Goal: Transaction & Acquisition: Book appointment/travel/reservation

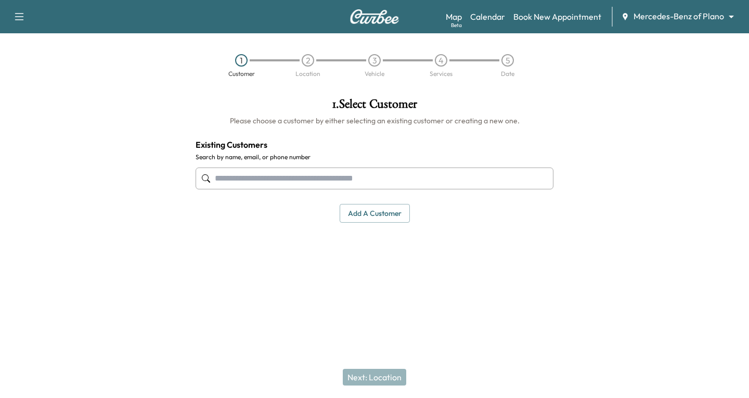
click at [232, 179] on input "text" at bounding box center [374, 178] width 358 height 22
type input "**********"
drag, startPoint x: 270, startPoint y: 178, endPoint x: 185, endPoint y: 106, distance: 112.2
click at [175, 172] on div "**********" at bounding box center [374, 188] width 749 height 199
click at [369, 210] on button "Add a customer" at bounding box center [375, 213] width 70 height 19
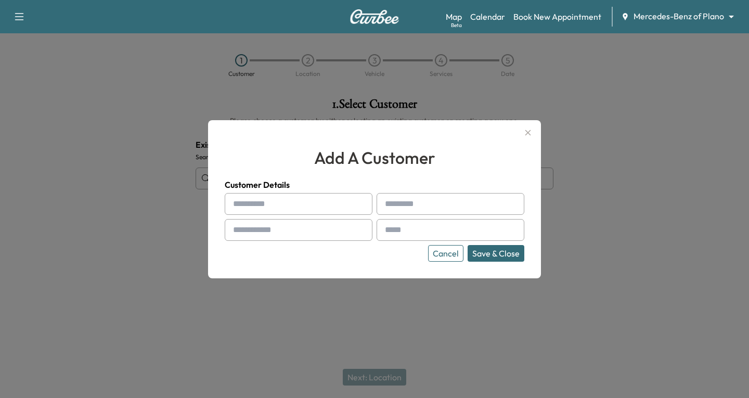
click at [243, 206] on input "text" at bounding box center [299, 204] width 148 height 22
type input "*****"
click at [404, 214] on input "text" at bounding box center [450, 204] width 148 height 22
type input "*******"
click at [252, 232] on input "text" at bounding box center [299, 230] width 148 height 22
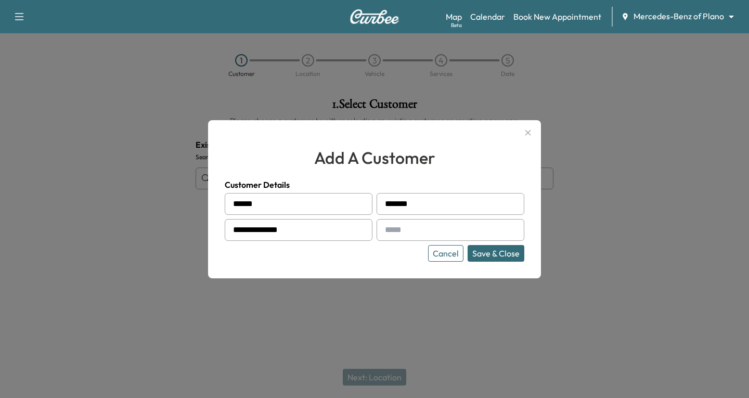
type input "**********"
click at [396, 229] on input "text" at bounding box center [450, 230] width 148 height 22
type input "**********"
click at [492, 253] on button "Save & Close" at bounding box center [495, 253] width 57 height 17
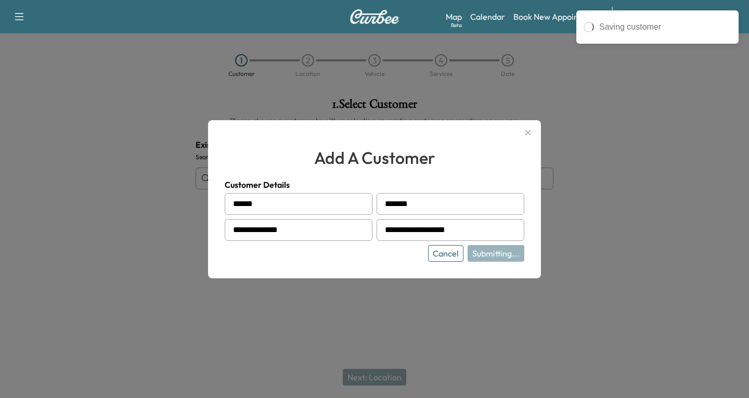
type input "**********"
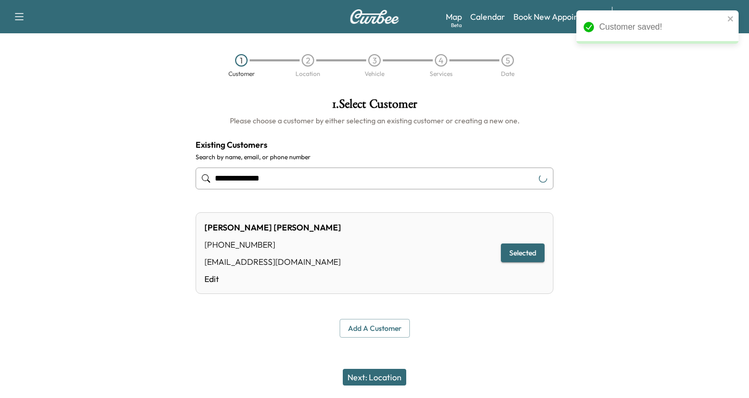
click at [370, 372] on button "Next: Location" at bounding box center [374, 377] width 63 height 17
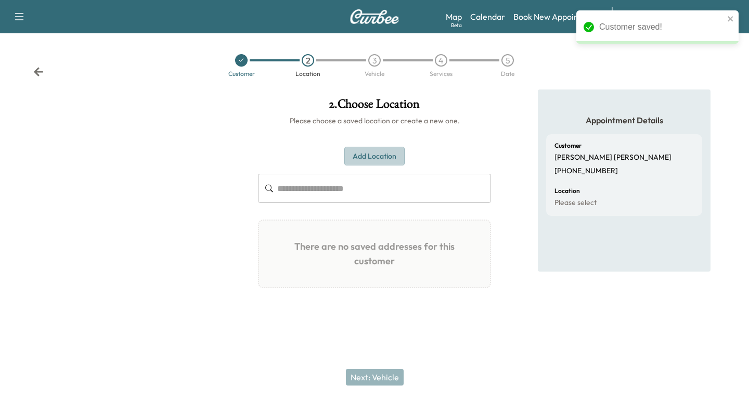
click at [361, 149] on button "Add Location" at bounding box center [374, 156] width 60 height 19
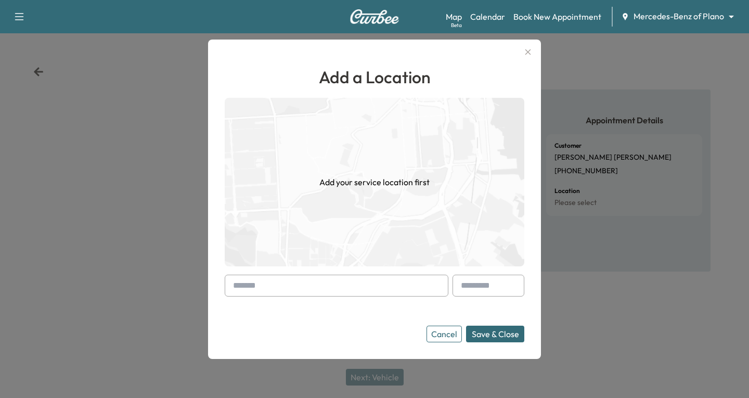
click at [239, 285] on div at bounding box center [235, 285] width 12 height 12
click at [229, 286] on div at bounding box center [235, 285] width 12 height 12
click at [241, 283] on input "text" at bounding box center [337, 286] width 224 height 22
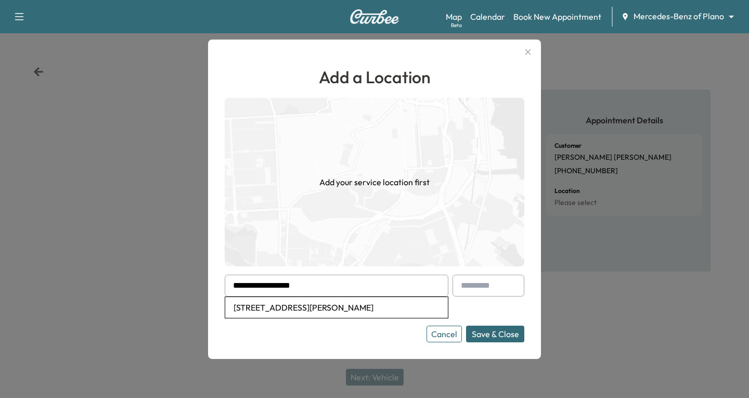
click at [341, 306] on li "[STREET_ADDRESS][PERSON_NAME]" at bounding box center [336, 307] width 223 height 21
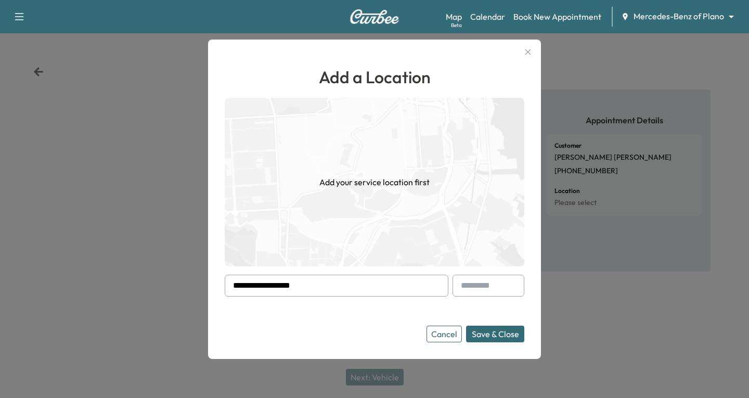
type input "**********"
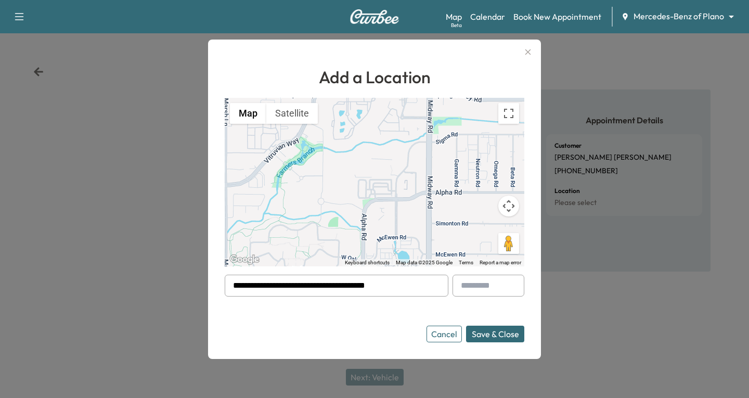
click at [500, 336] on button "Save & Close" at bounding box center [495, 333] width 58 height 17
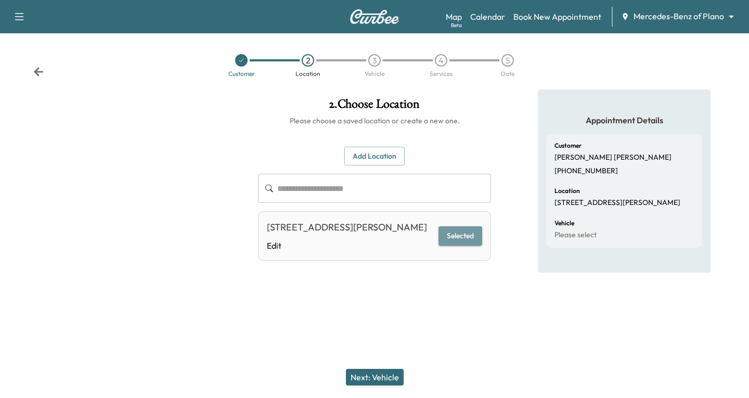
click at [463, 244] on button "Selected" at bounding box center [460, 235] width 44 height 19
click at [387, 377] on button "Next: Vehicle" at bounding box center [375, 377] width 58 height 17
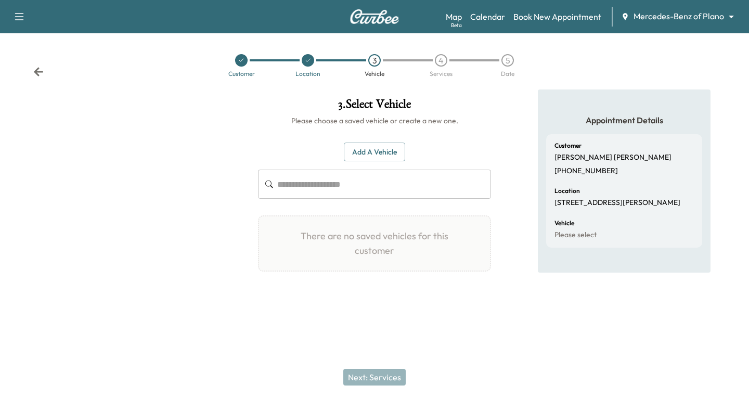
click at [373, 151] on button "Add a Vehicle" at bounding box center [374, 151] width 61 height 19
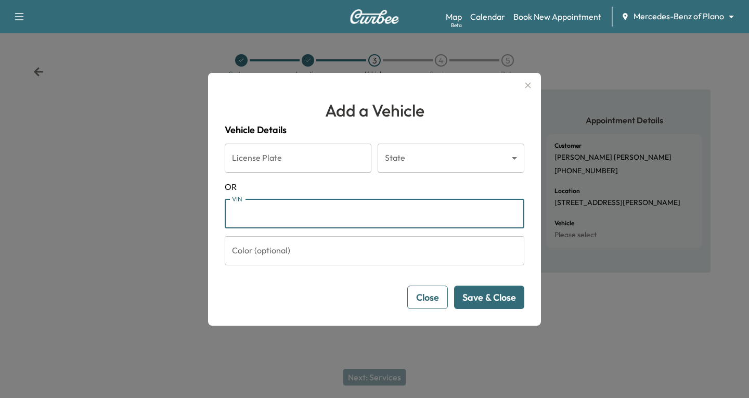
click at [240, 212] on input "VIN" at bounding box center [374, 213] width 299 height 29
paste input "**********"
type input "**********"
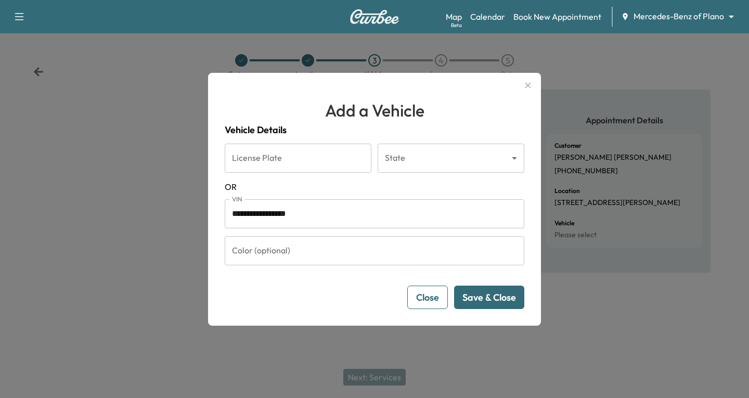
click at [476, 290] on button "Save & Close" at bounding box center [489, 296] width 70 height 23
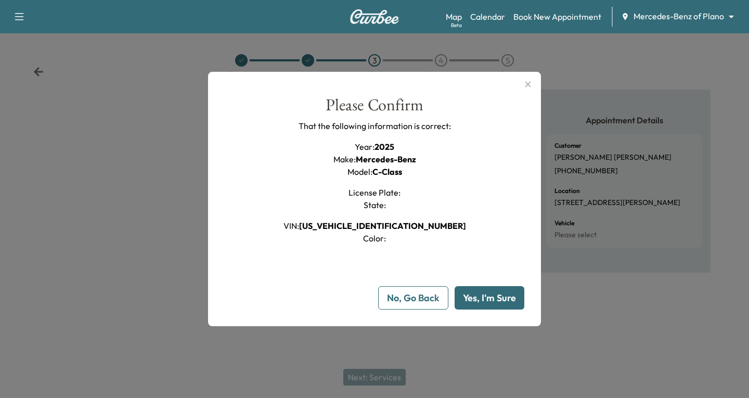
click at [491, 303] on button "Yes, I'm Sure" at bounding box center [489, 297] width 70 height 23
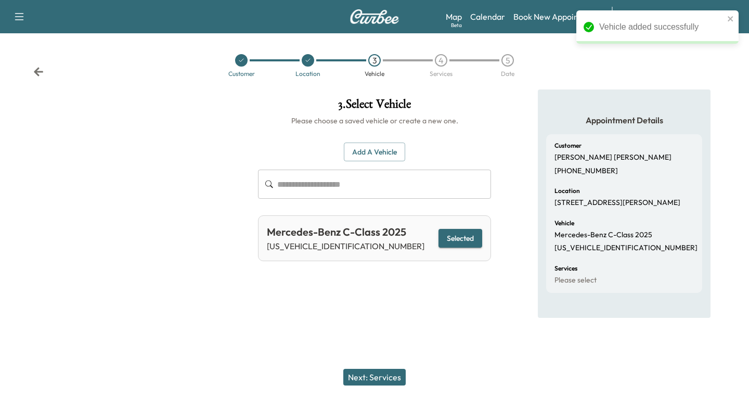
click at [36, 72] on icon at bounding box center [38, 71] width 9 height 9
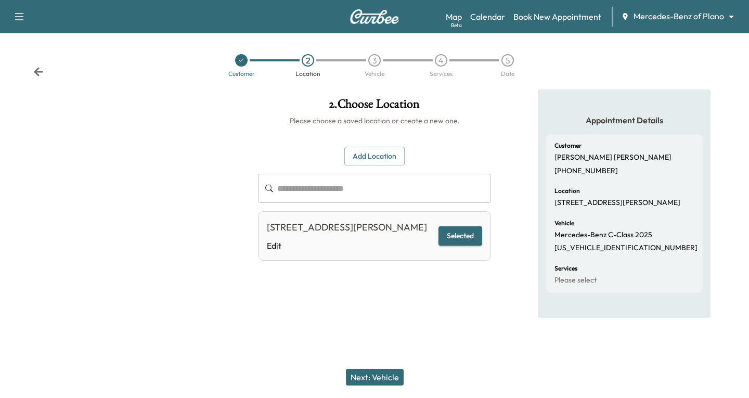
click at [381, 373] on button "Next: Vehicle" at bounding box center [375, 377] width 58 height 17
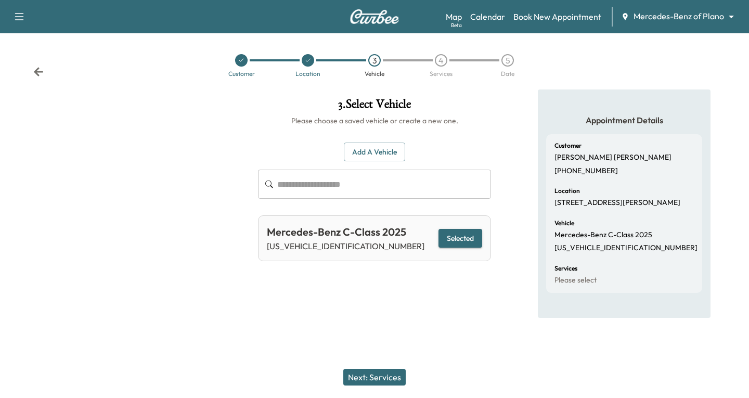
click at [381, 372] on button "Next: Services" at bounding box center [374, 377] width 62 height 17
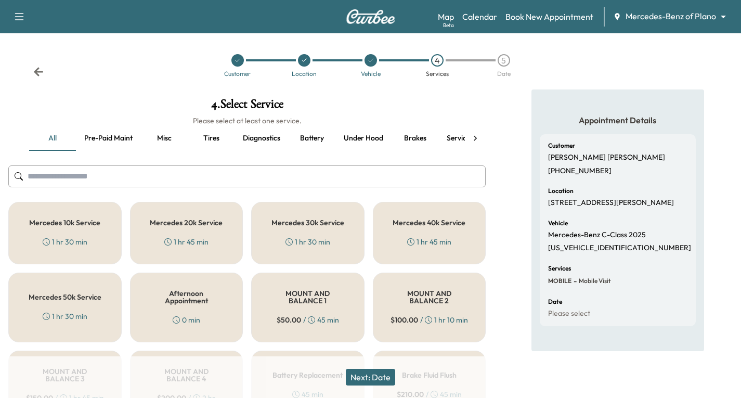
click at [72, 242] on div "1 hr 30 min" at bounding box center [65, 242] width 45 height 10
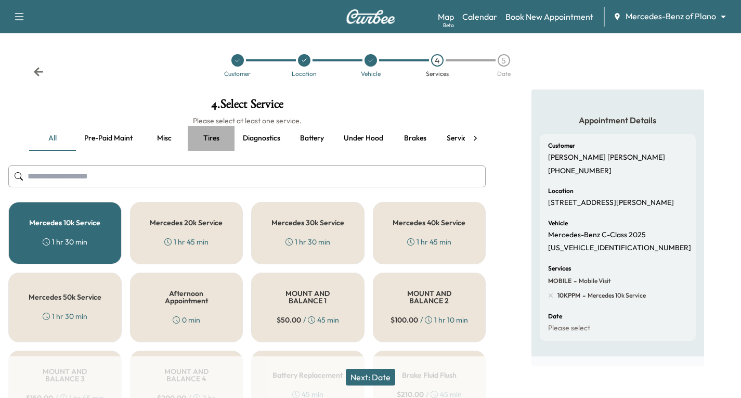
click at [217, 137] on button "Tires" at bounding box center [211, 138] width 47 height 25
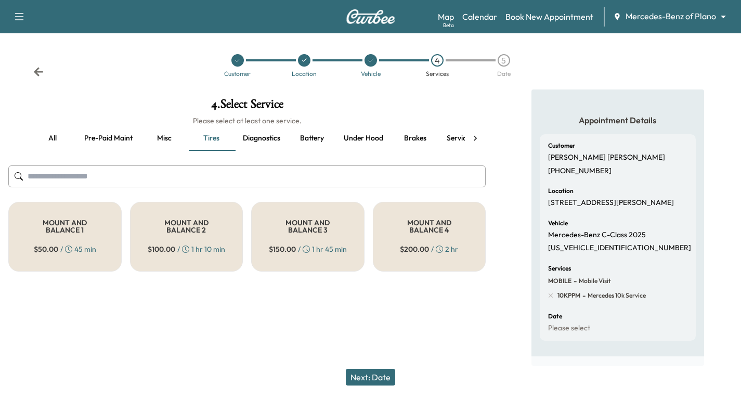
click at [62, 229] on h5 "MOUNT AND BALANCE 1" at bounding box center [64, 226] width 79 height 15
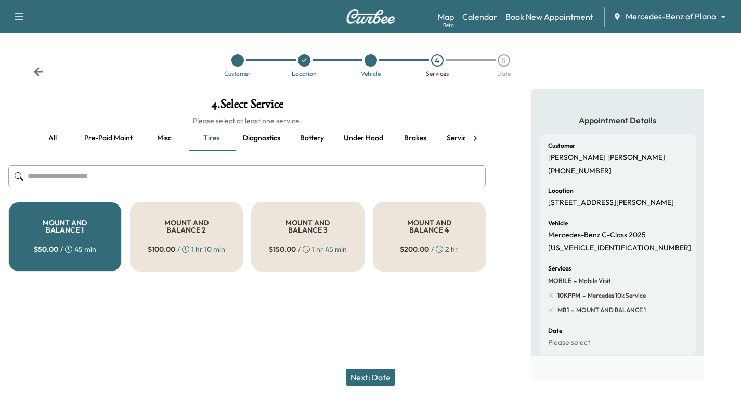
click at [384, 378] on button "Next: Date" at bounding box center [370, 377] width 49 height 17
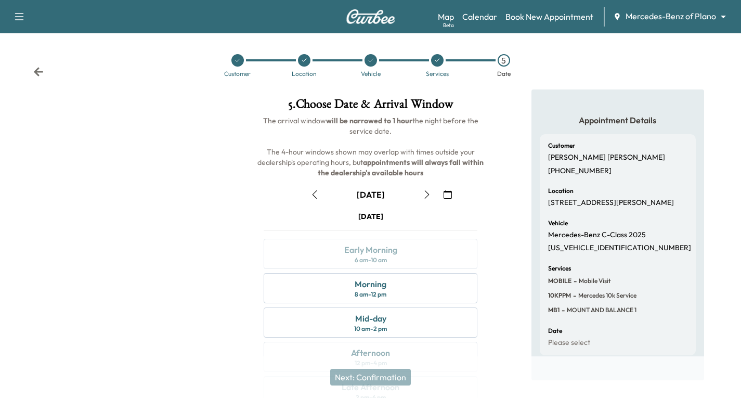
click at [450, 195] on icon "button" at bounding box center [447, 194] width 8 height 8
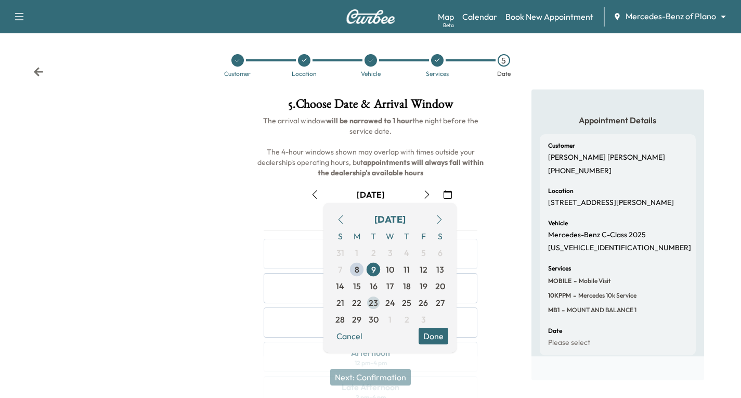
click at [373, 305] on span "23" at bounding box center [373, 302] width 9 height 12
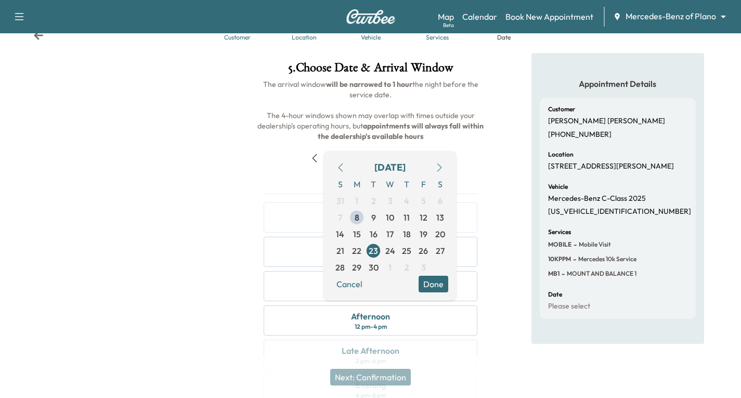
scroll to position [52, 0]
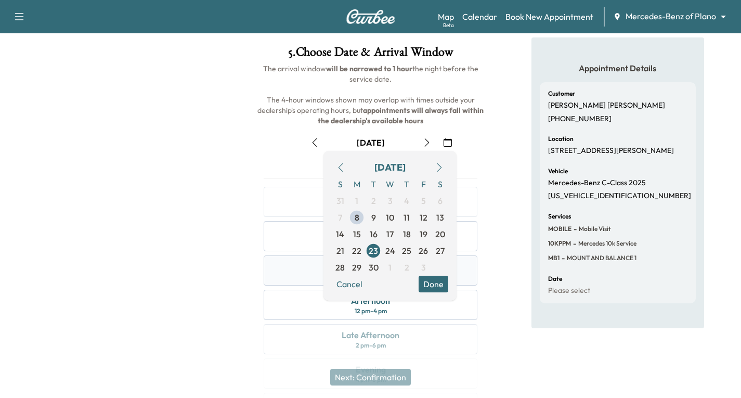
click at [437, 280] on button "Done" at bounding box center [434, 284] width 30 height 17
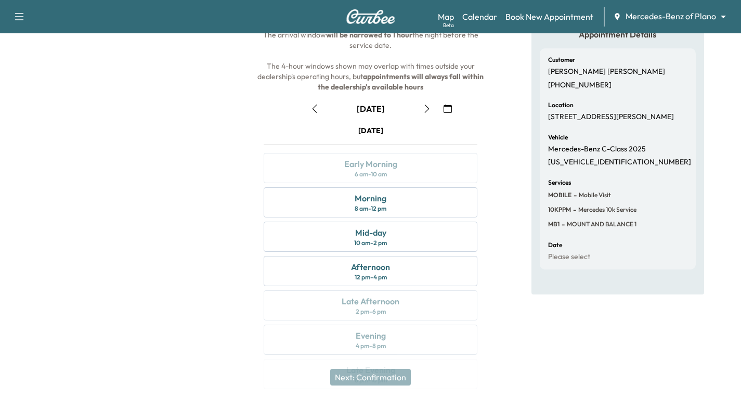
scroll to position [104, 0]
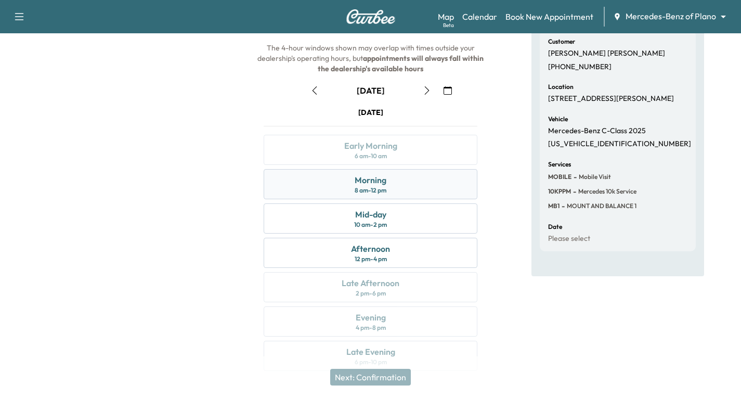
click at [430, 188] on div "Morning 8 am - 12 pm" at bounding box center [371, 184] width 214 height 30
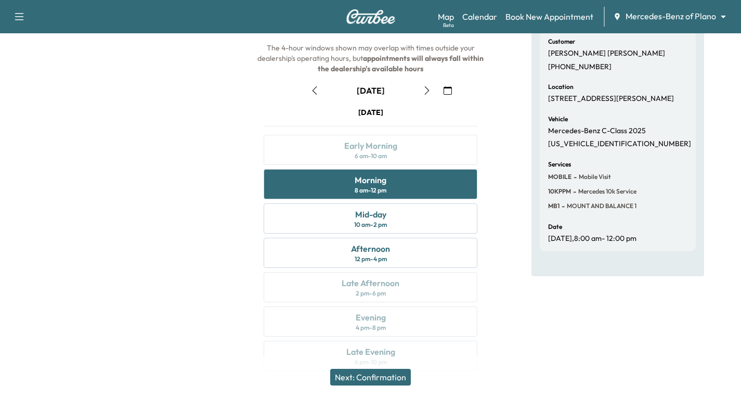
click at [373, 376] on button "Next: Confirmation" at bounding box center [370, 377] width 81 height 17
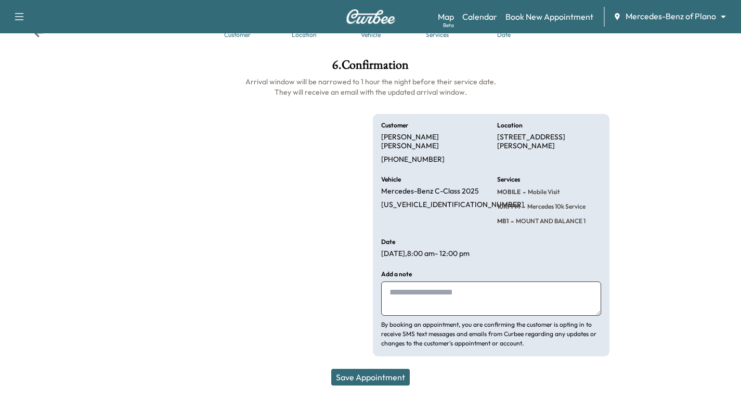
scroll to position [30, 0]
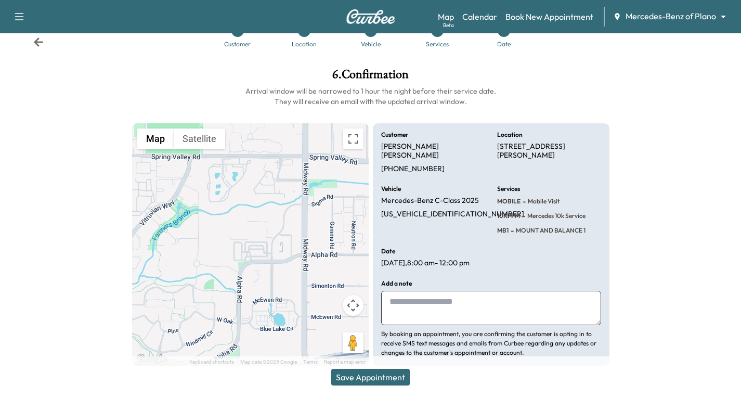
click at [395, 375] on button "Save Appointment" at bounding box center [370, 377] width 79 height 17
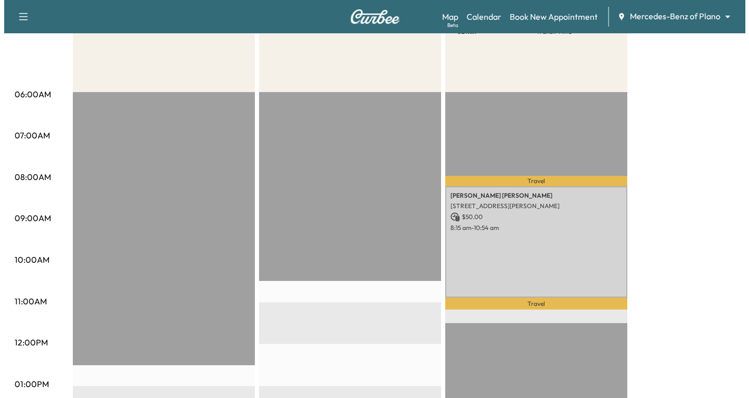
scroll to position [156, 0]
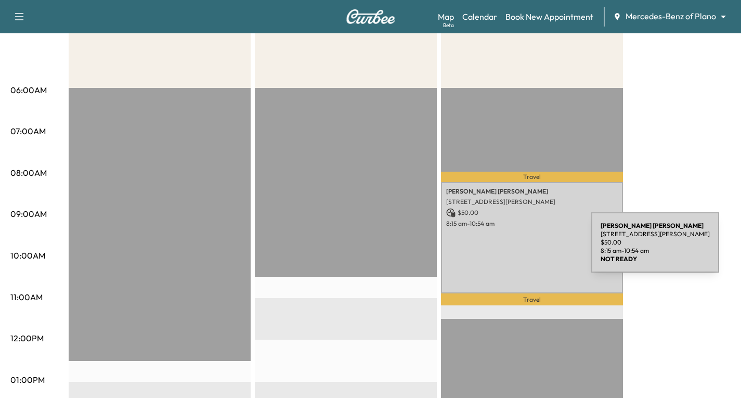
click at [513, 249] on div "[PERSON_NAME] [STREET_ADDRESS][PERSON_NAME] $ 50.00 8:15 am - 10:54 am" at bounding box center [532, 237] width 182 height 111
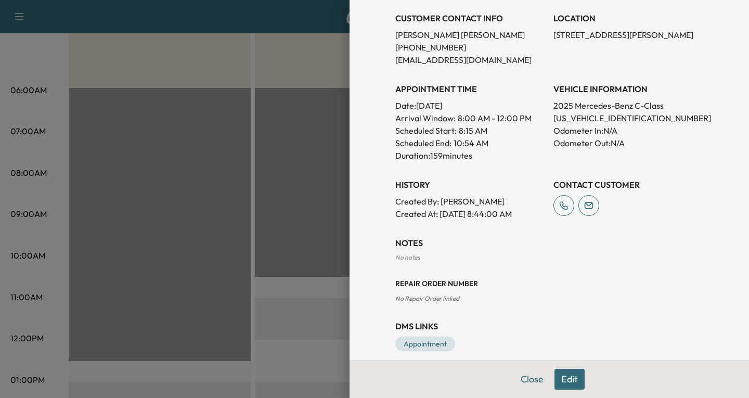
scroll to position [251, 0]
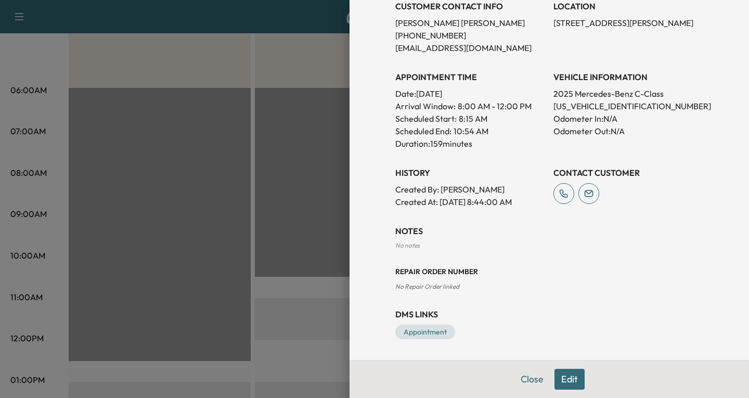
click at [565, 381] on button "Edit" at bounding box center [569, 379] width 30 height 21
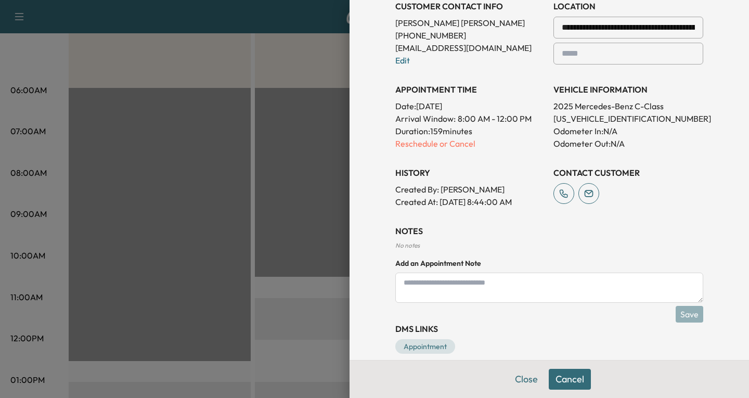
click at [408, 281] on textarea at bounding box center [549, 287] width 308 height 30
type textarea "**********"
click at [680, 311] on button "Save" at bounding box center [689, 314] width 28 height 17
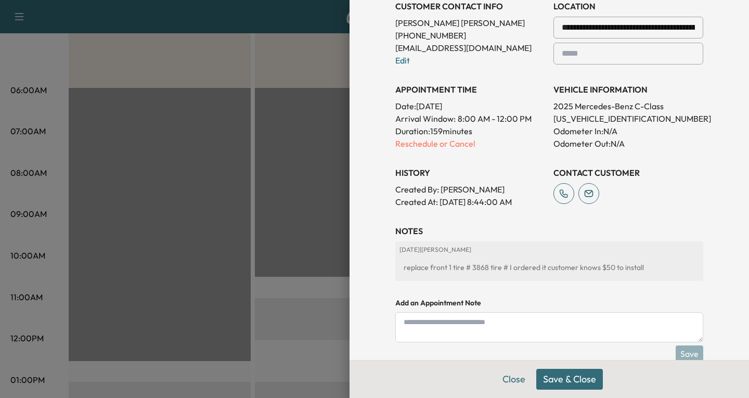
click at [576, 378] on button "Save & Close" at bounding box center [569, 379] width 67 height 21
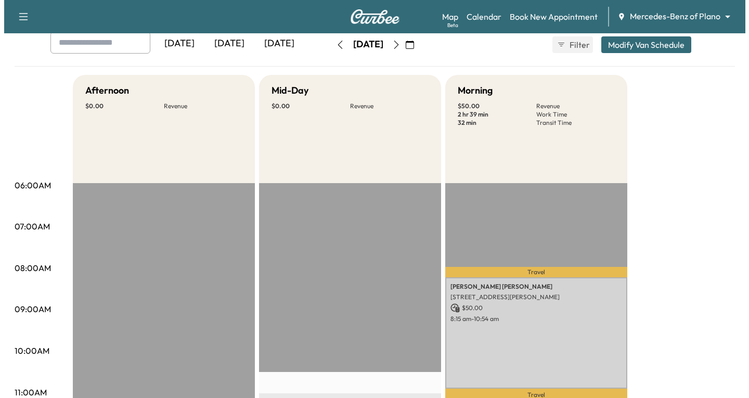
scroll to position [156, 0]
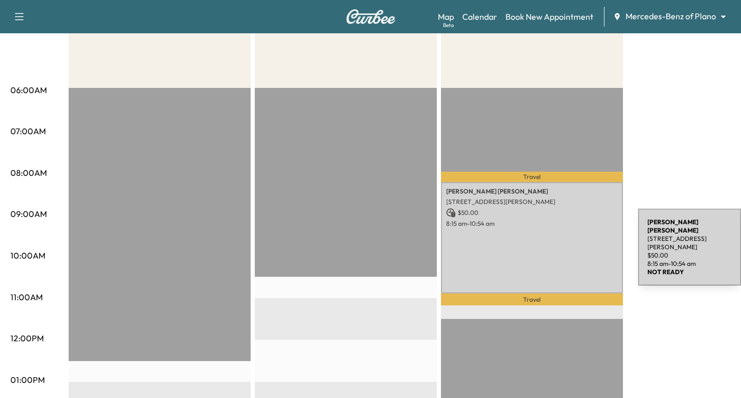
drag, startPoint x: 560, startPoint y: 224, endPoint x: 563, endPoint y: 245, distance: 21.0
click at [563, 245] on div "[PERSON_NAME] [STREET_ADDRESS][PERSON_NAME] $ 50.00 8:15 am - 10:54 am" at bounding box center [532, 237] width 182 height 111
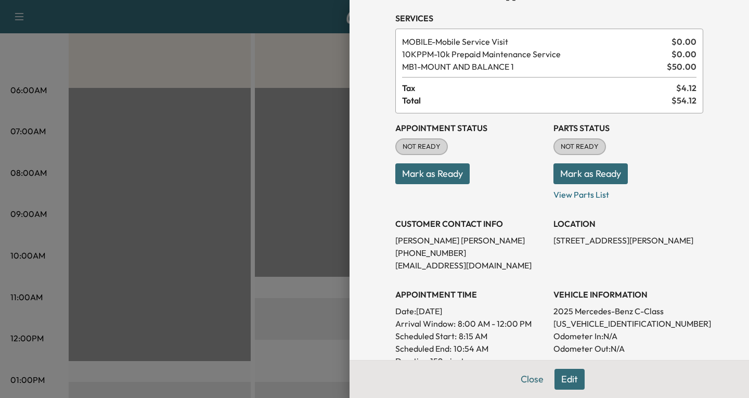
scroll to position [52, 0]
